Goal: Information Seeking & Learning: Find specific fact

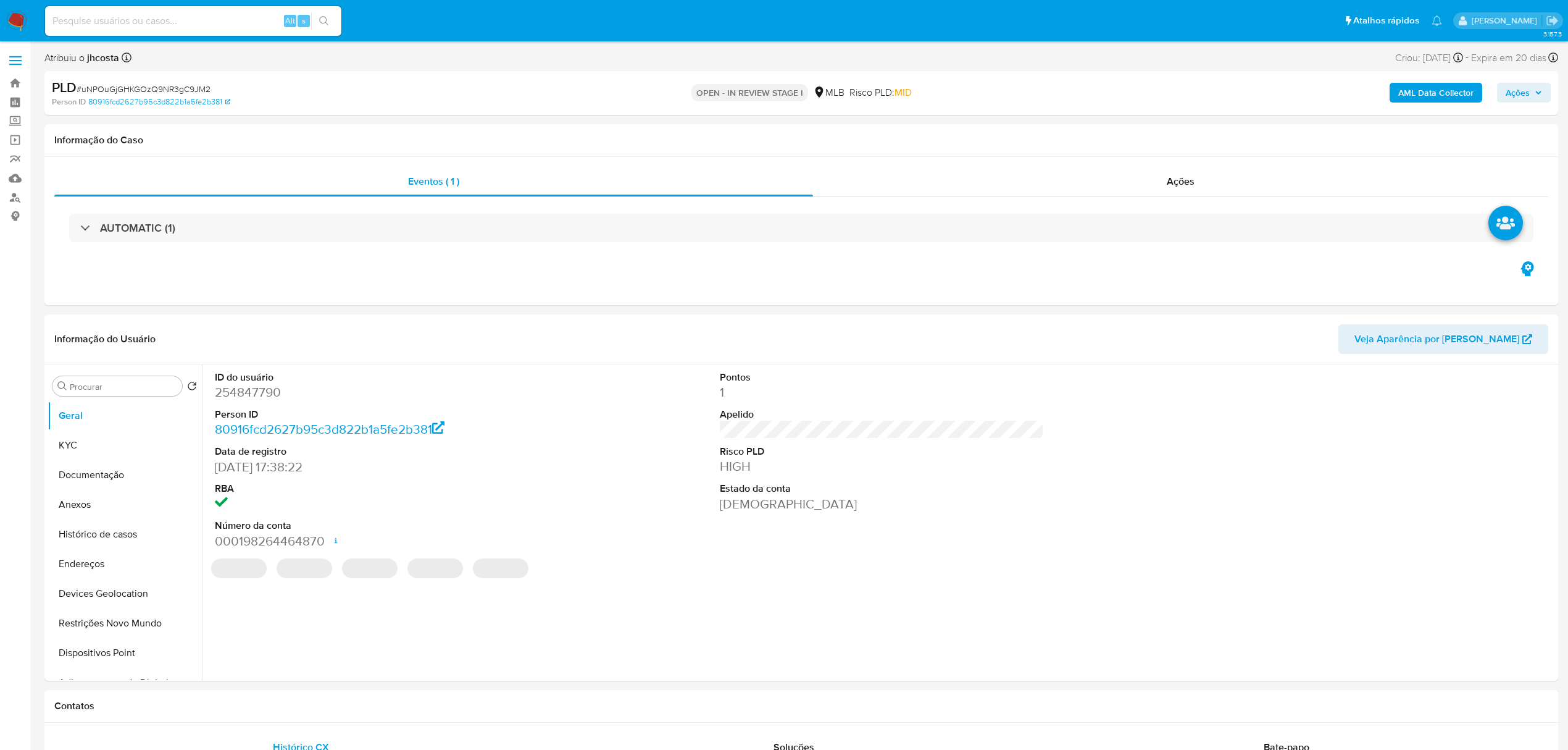
click at [245, 26] on input at bounding box center [193, 21] width 297 height 16
select select "10"
paste input "JjO3I5NDNphbfobEHNIq9IHO"
type input "JjO3I5NDNphbfobEHNIq9IHO"
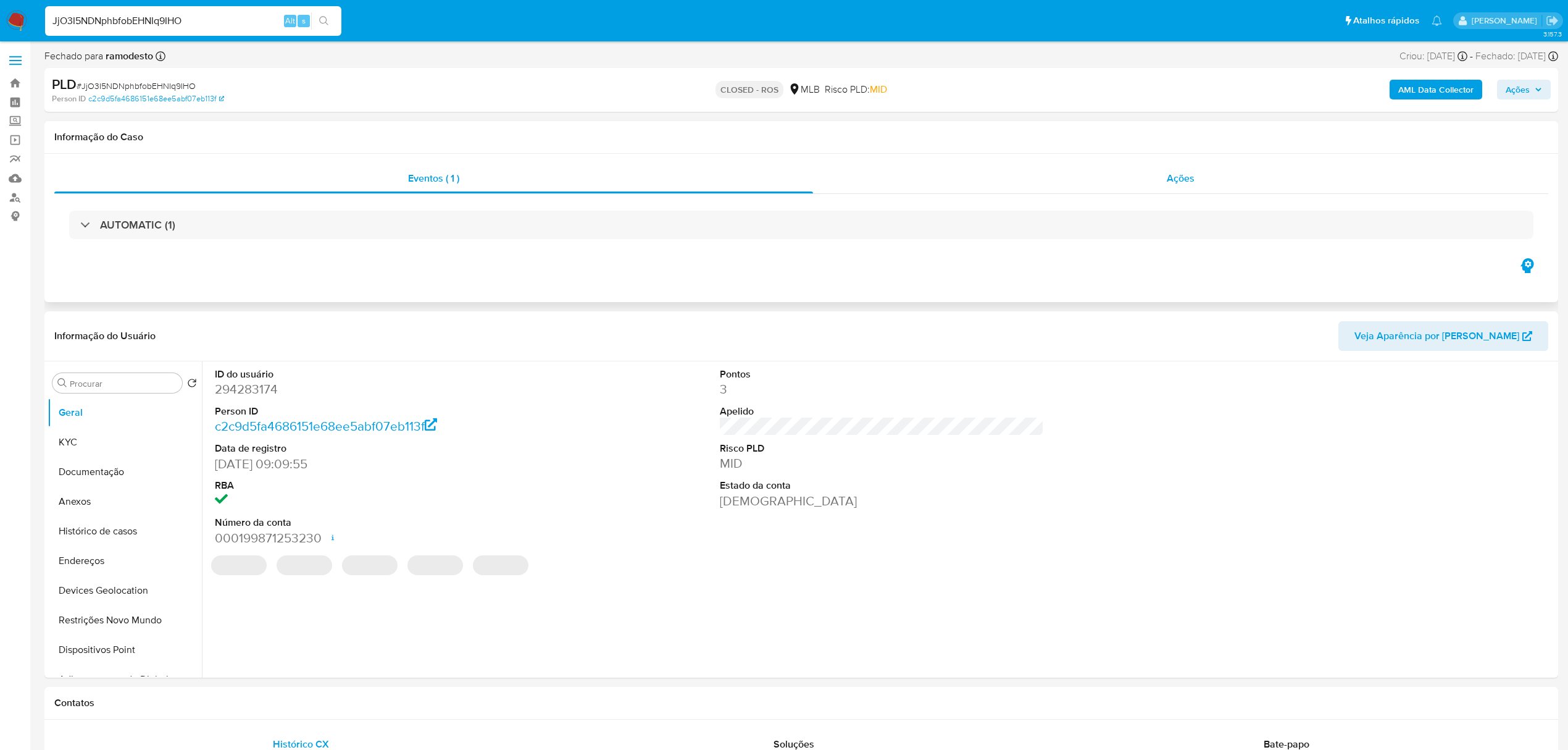
select select "10"
click at [1154, 174] on div "Ações" at bounding box center [1180, 178] width 735 height 29
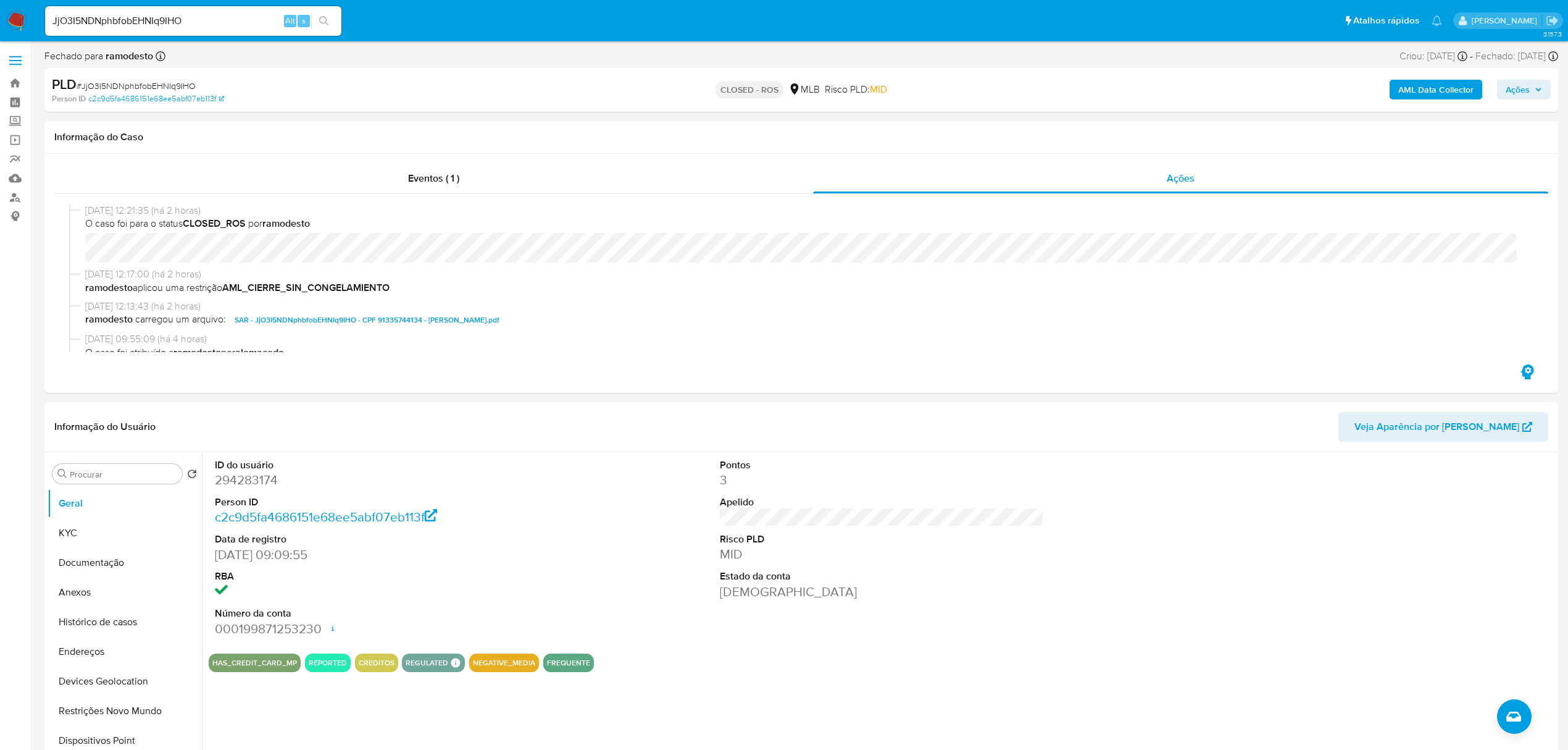
click at [1434, 94] on b "AML Data Collector" at bounding box center [1436, 90] width 75 height 20
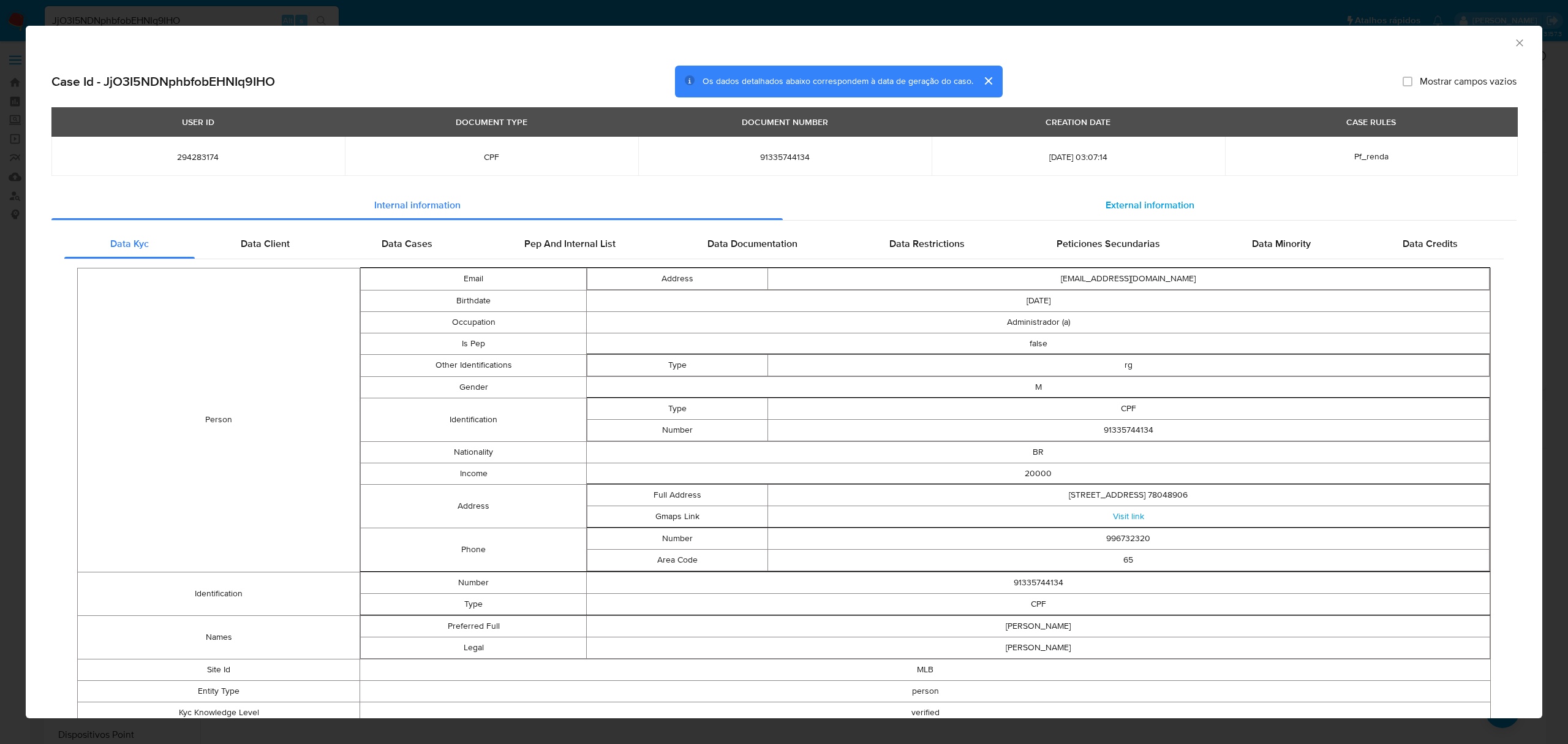
click at [1138, 202] on span "External information" at bounding box center [1150, 205] width 89 height 14
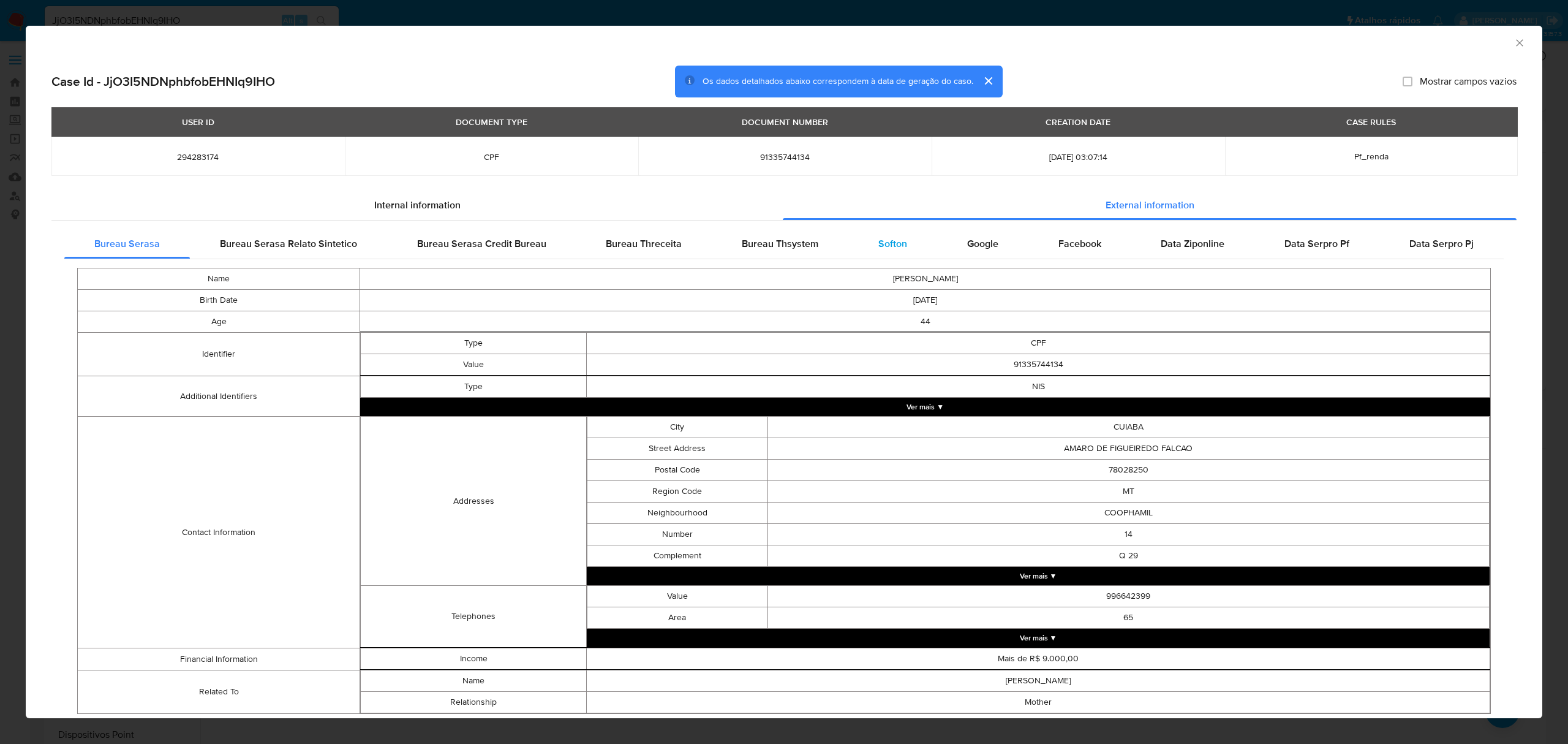
click at [893, 246] on span "Softon" at bounding box center [893, 244] width 29 height 14
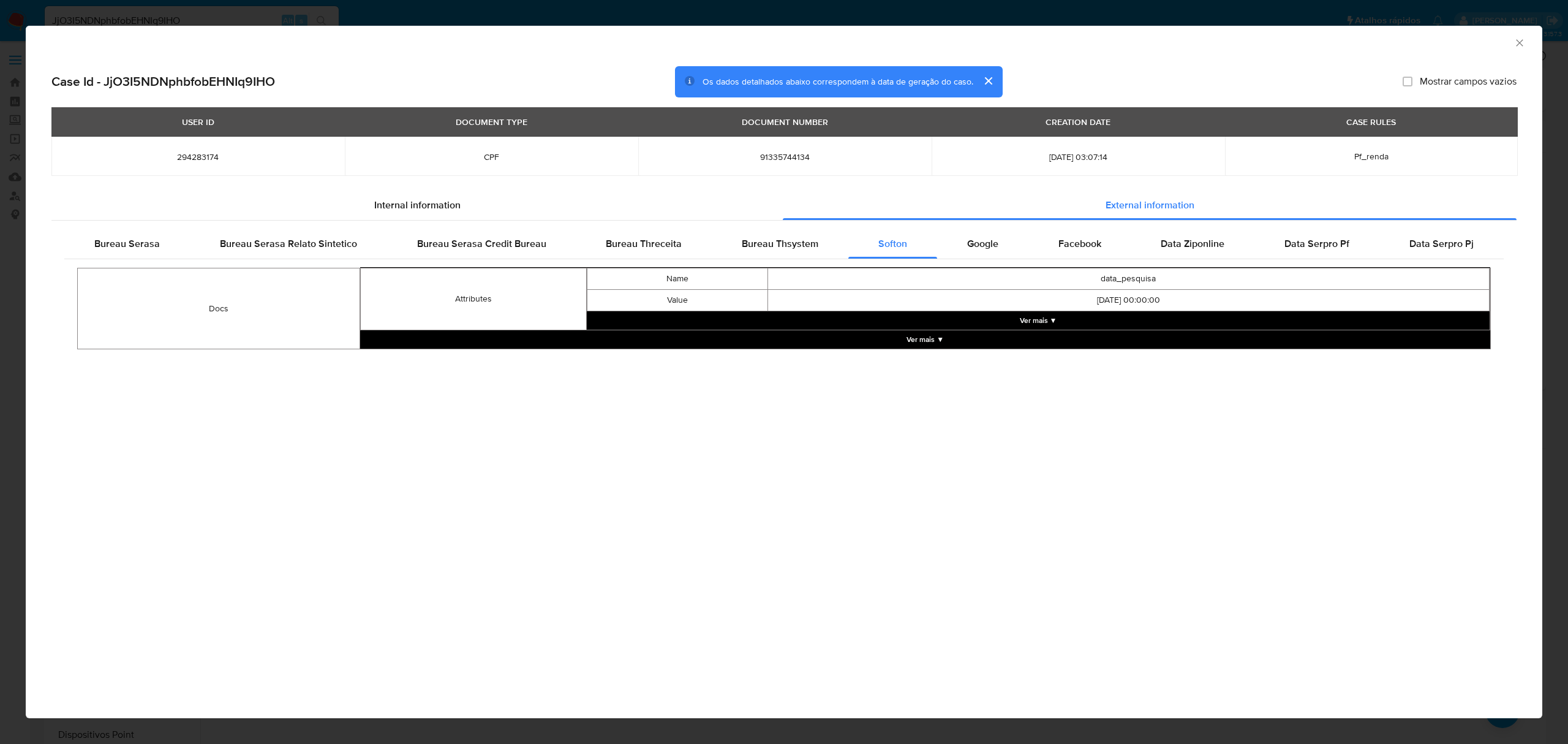
click at [1037, 317] on button "Ver mais ▼" at bounding box center [1038, 320] width 903 height 18
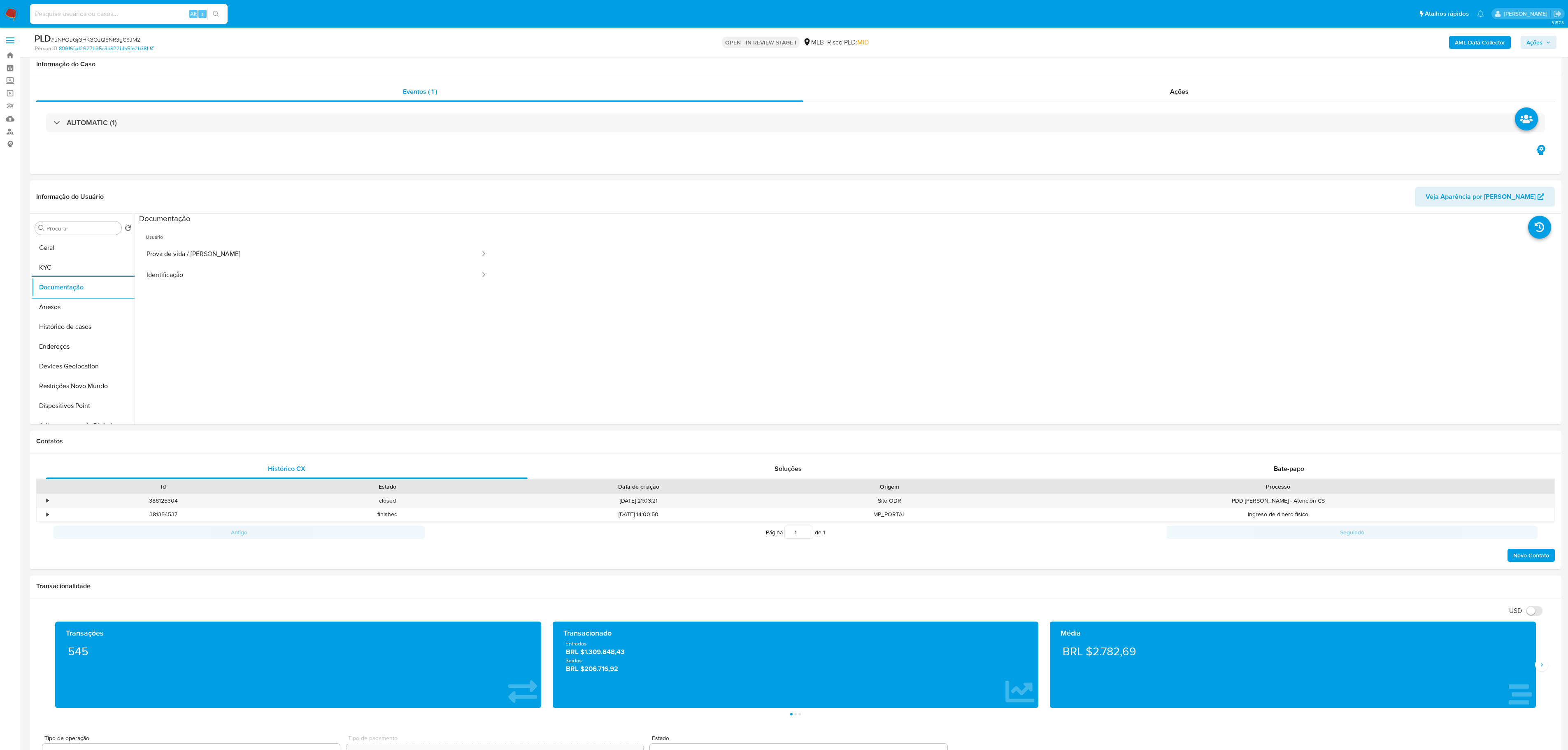
select select "10"
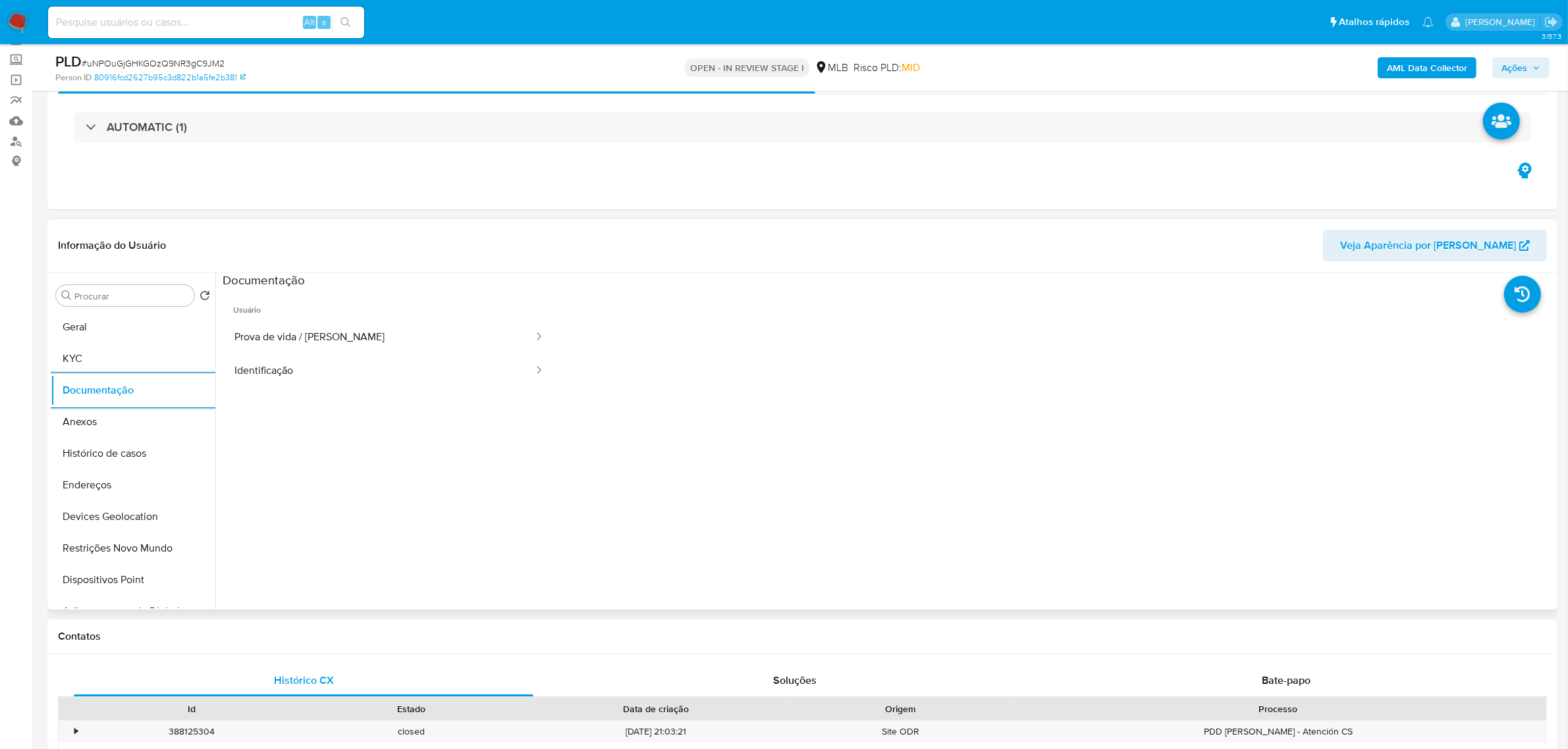
scroll to position [165, 0]
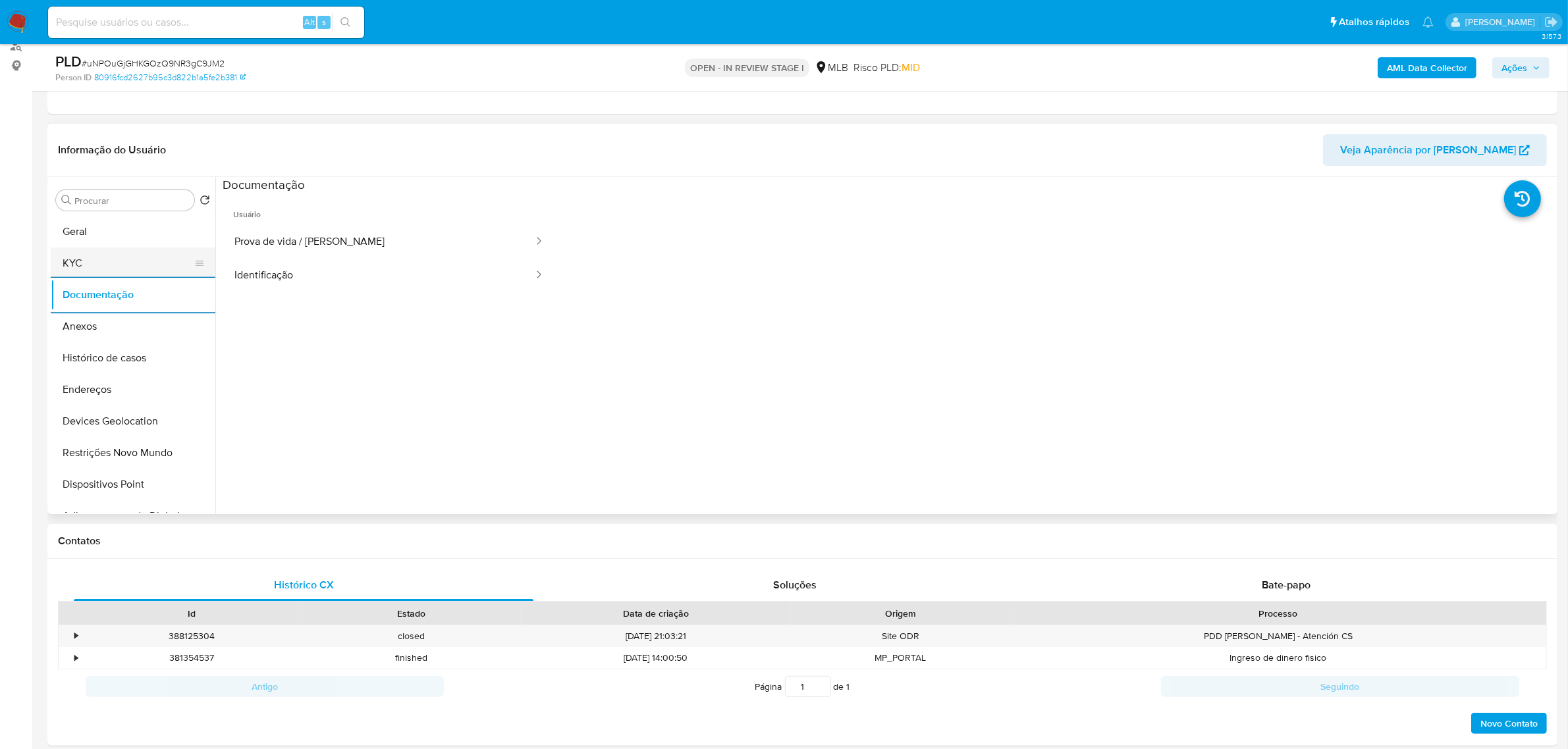
click at [107, 257] on button "KYC" at bounding box center [128, 263] width 154 height 31
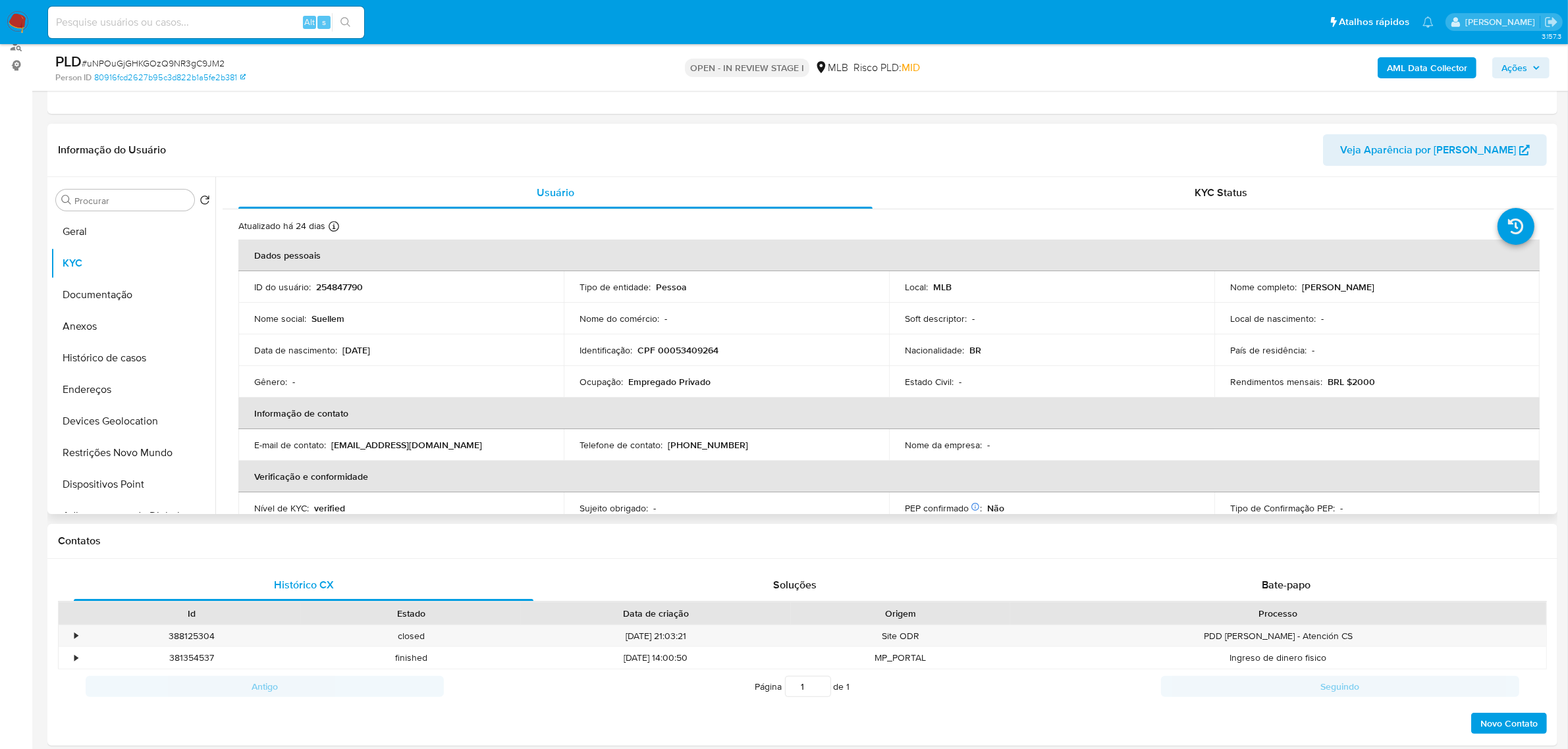
click at [682, 353] on p "CPF 00053409264" at bounding box center [677, 351] width 81 height 12
copy p "00053409264"
click at [107, 235] on button "Geral" at bounding box center [128, 232] width 154 height 31
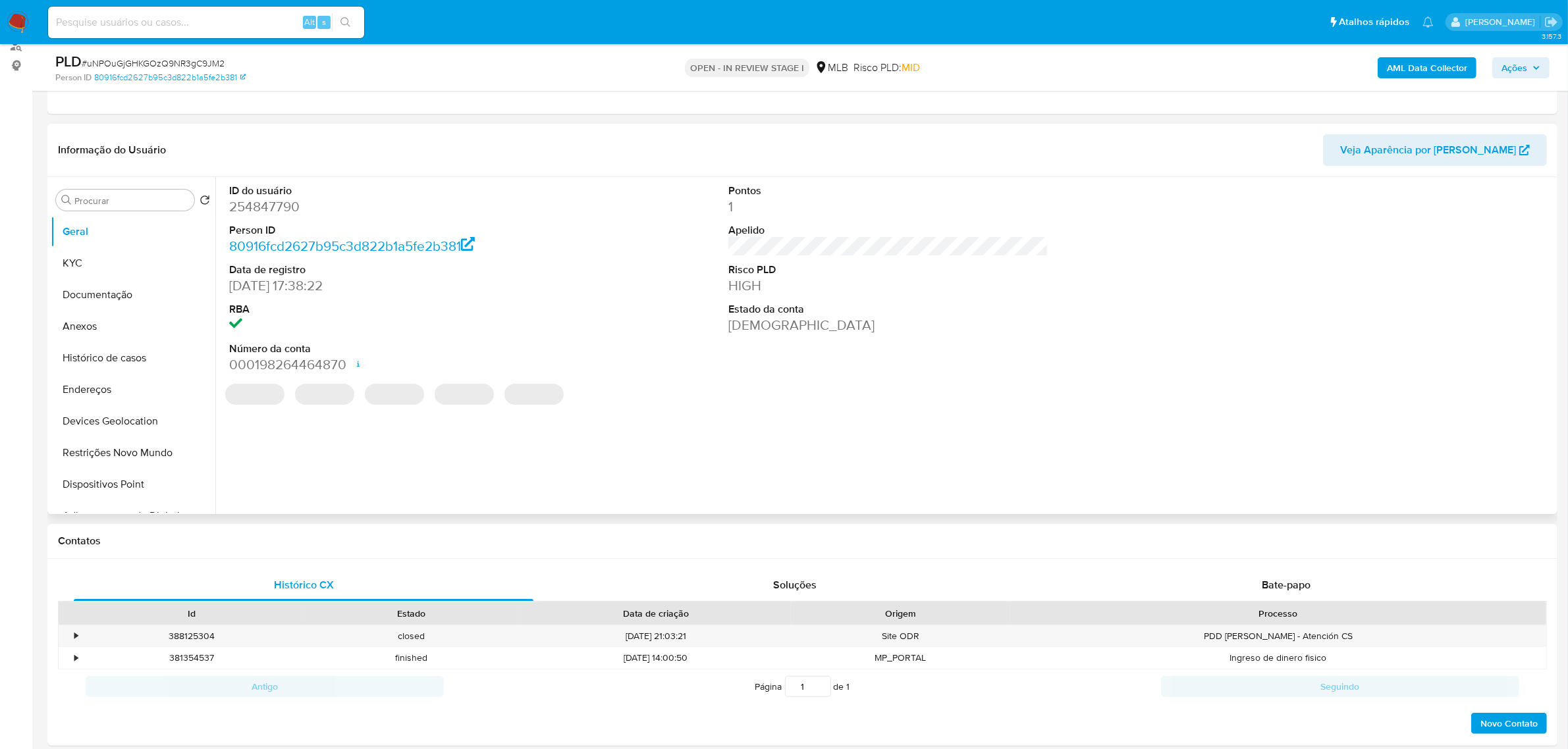
drag, startPoint x: 442, startPoint y: 456, endPoint x: 434, endPoint y: 463, distance: 10.6
click at [442, 455] on div "ID do usuário 254847790 Person ID 80916fcd2627b95c3d822b1a5fe2b381 Data de regi…" at bounding box center [884, 346] width 1339 height 337
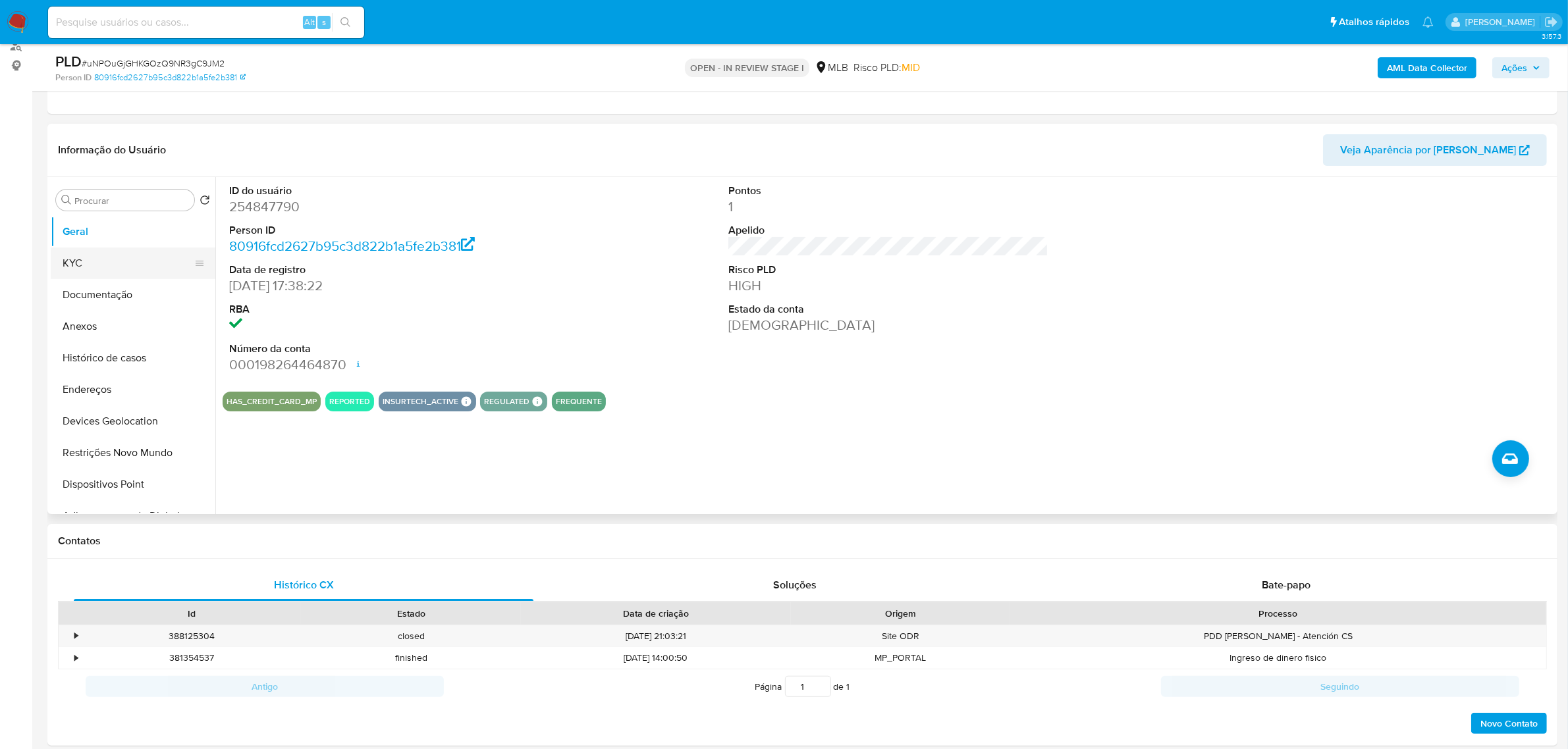
click at [133, 257] on button "KYC" at bounding box center [128, 263] width 154 height 31
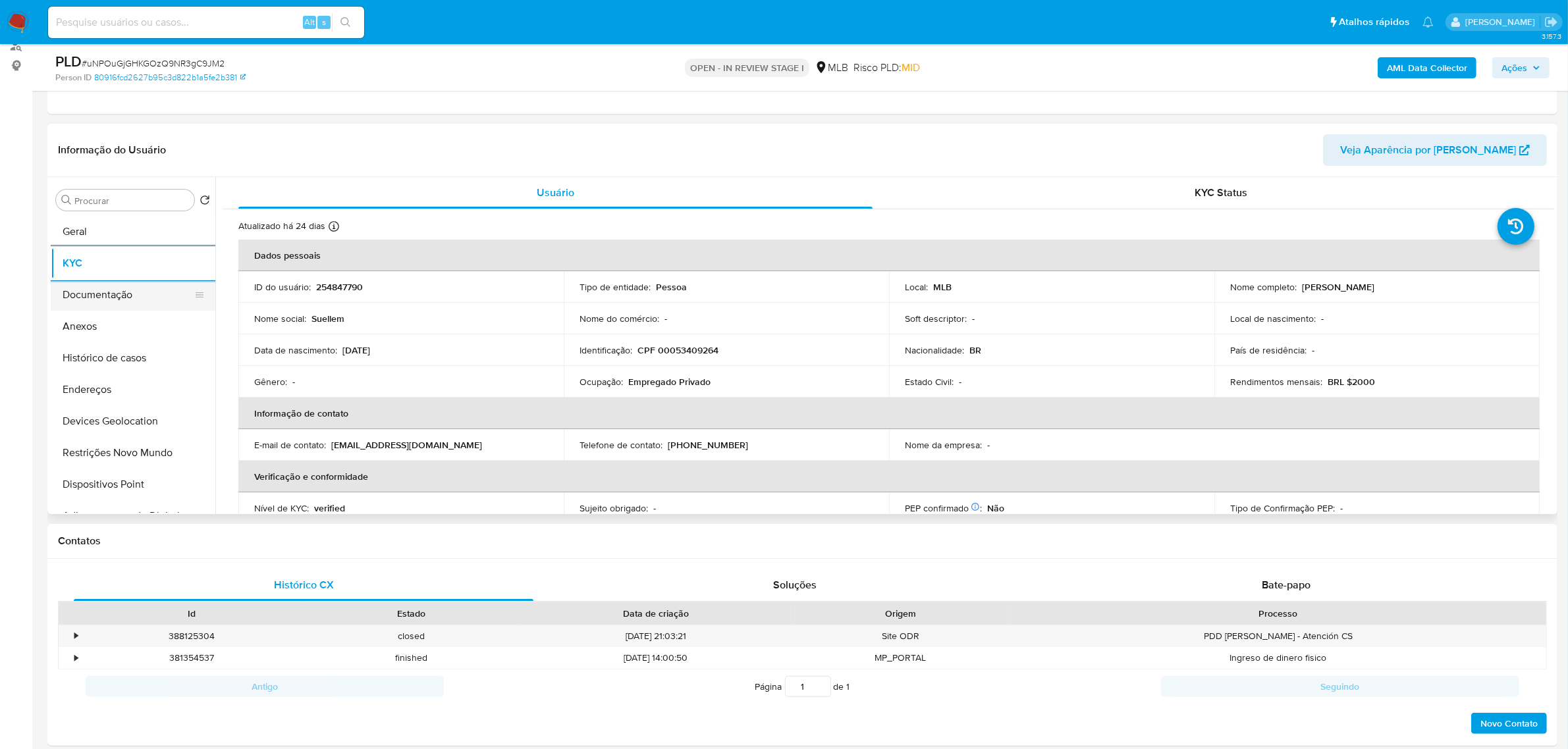
click at [122, 292] on button "Documentação" at bounding box center [128, 295] width 154 height 31
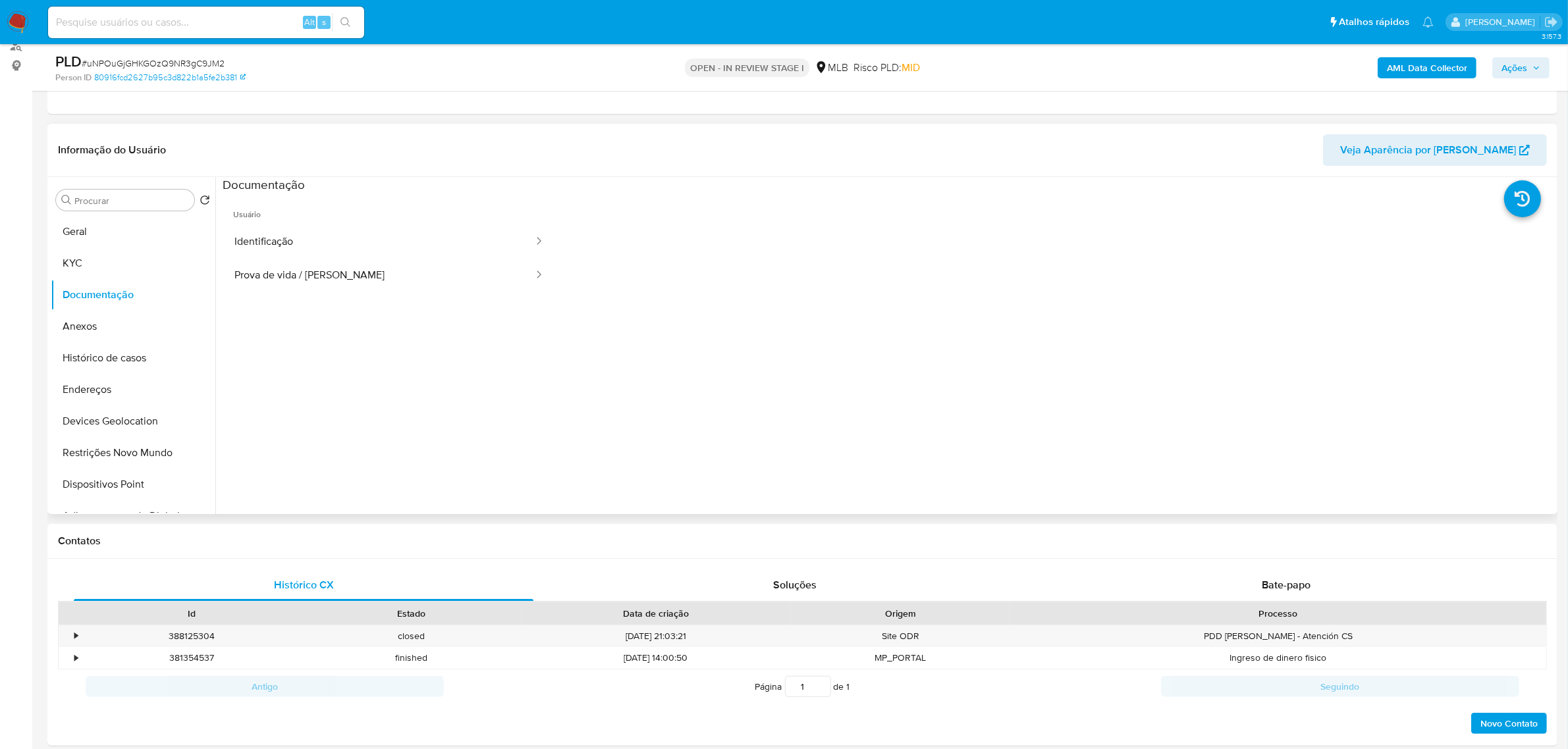
drag, startPoint x: 343, startPoint y: 277, endPoint x: 431, endPoint y: 298, distance: 90.5
click at [343, 277] on button "Prova de vida / [PERSON_NAME]" at bounding box center [379, 276] width 312 height 33
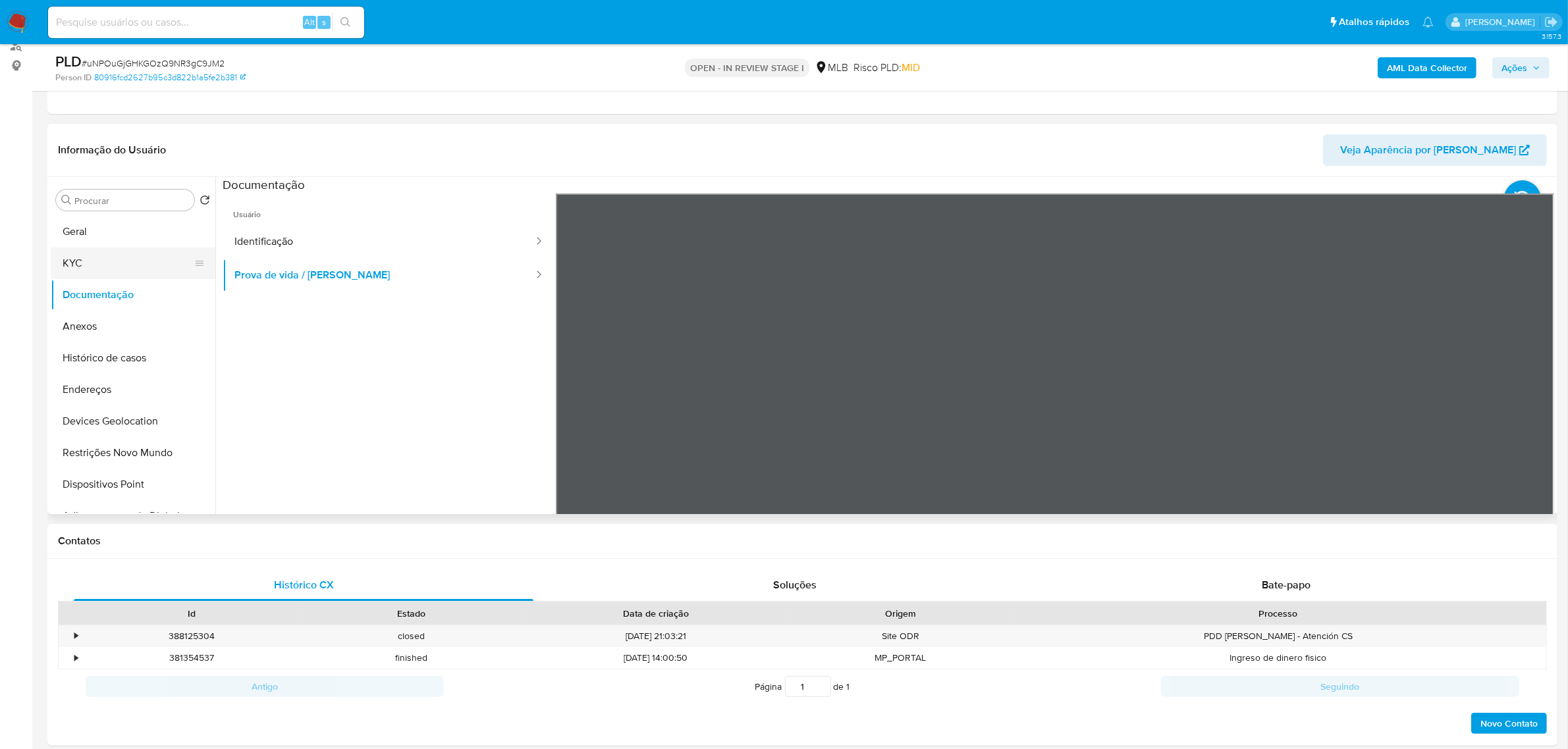
click at [87, 257] on button "KYC" at bounding box center [128, 263] width 154 height 31
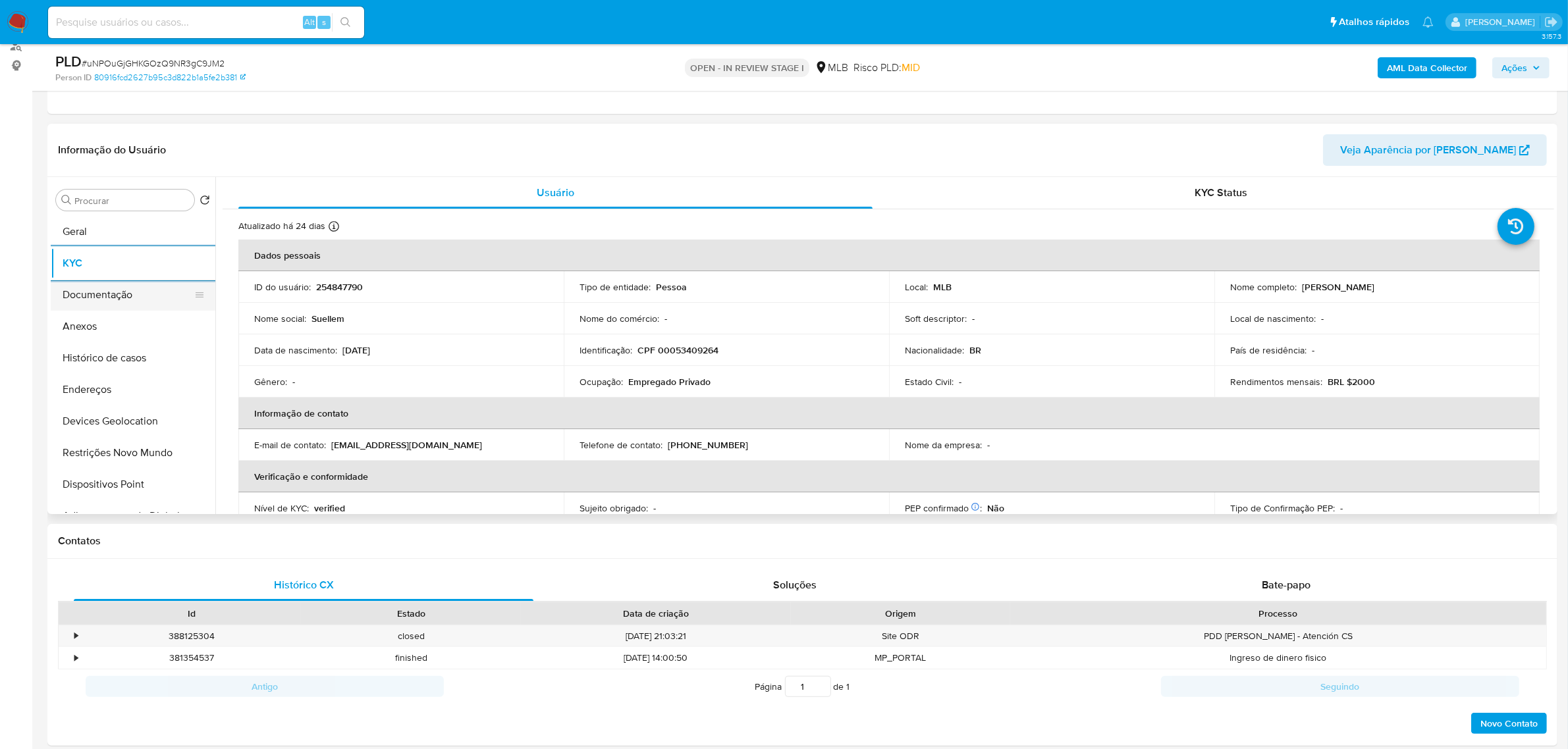
click at [93, 302] on button "Documentação" at bounding box center [128, 295] width 154 height 31
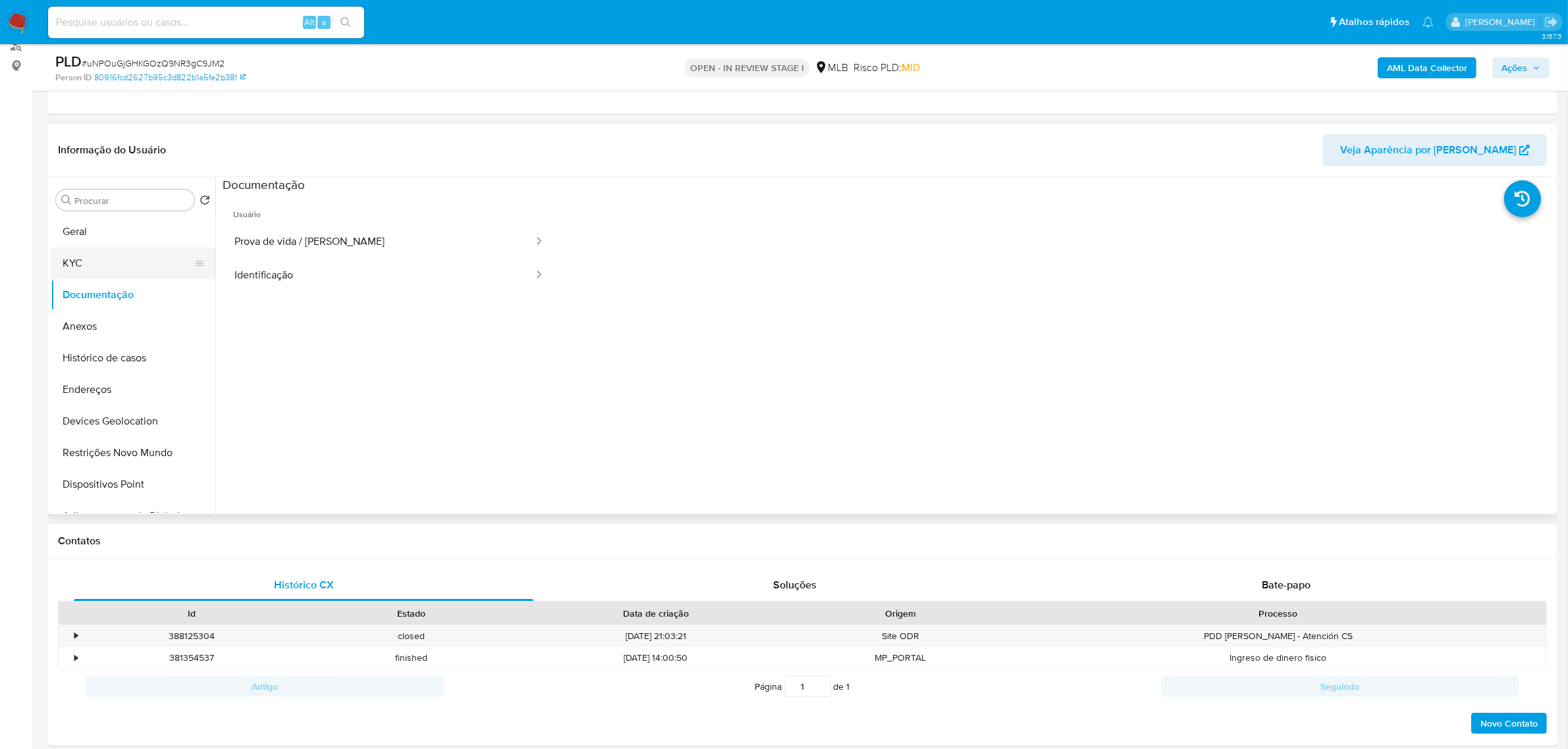
click at [148, 254] on button "KYC" at bounding box center [128, 263] width 154 height 31
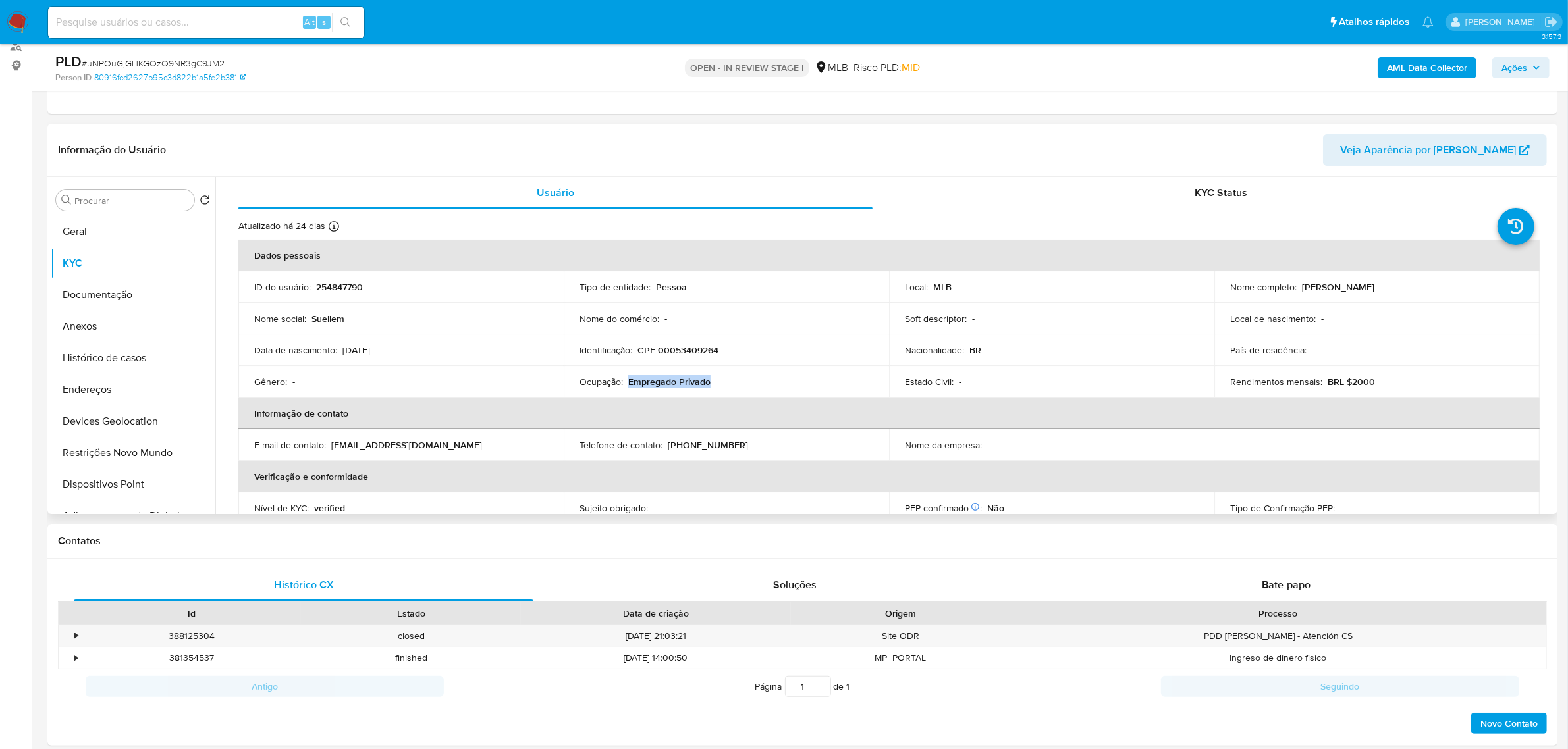
drag, startPoint x: 627, startPoint y: 381, endPoint x: 720, endPoint y: 381, distance: 93.0
click at [720, 381] on div "Ocupação : Empregado Privado" at bounding box center [727, 382] width 294 height 12
copy p "Empregado Privado"
